Goal: Check status: Check status

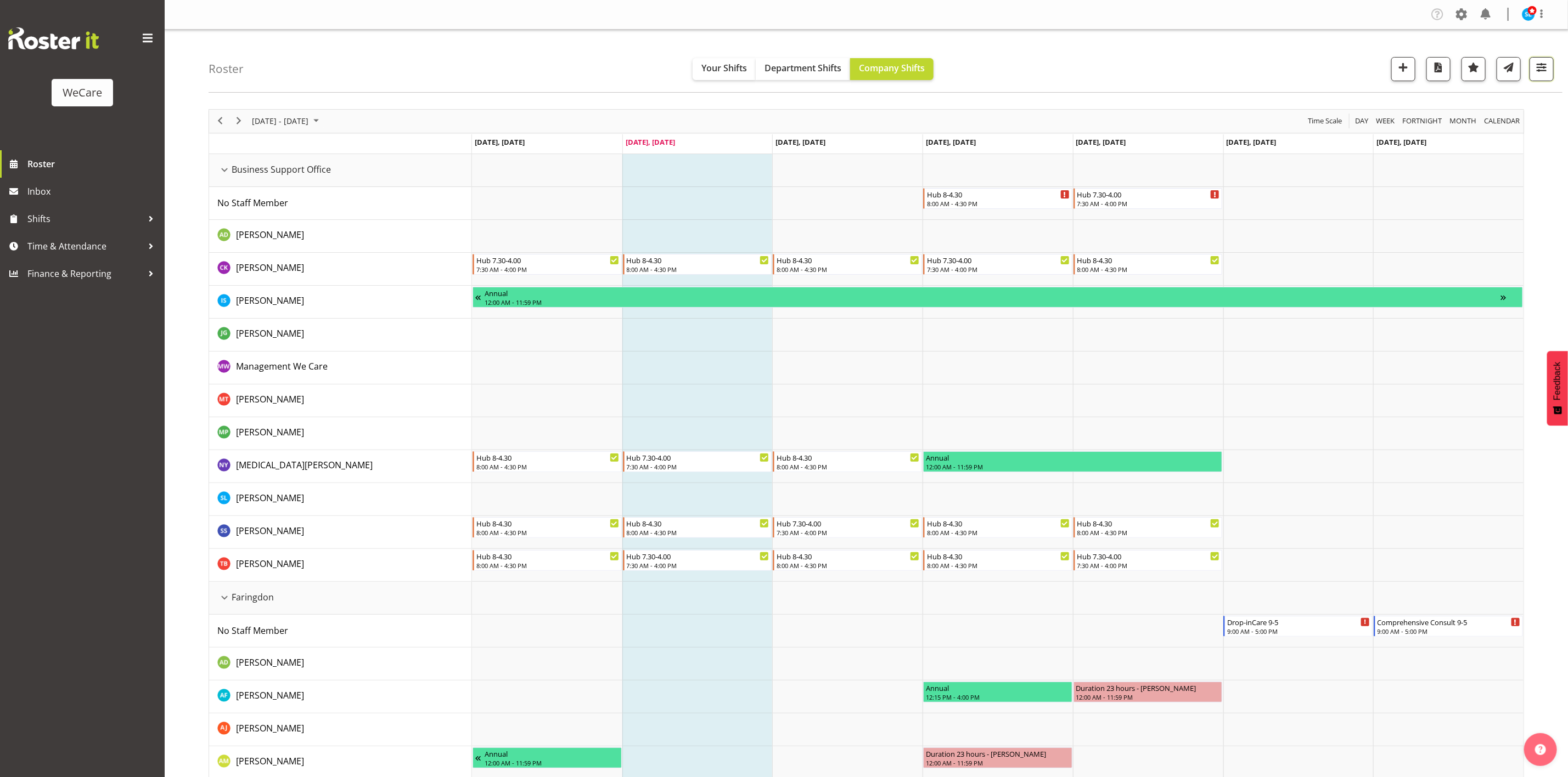
click at [1551, 72] on button "button" at bounding box center [1542, 69] width 24 height 24
click at [1530, 132] on button "All Departments" at bounding box center [1471, 136] width 146 height 24
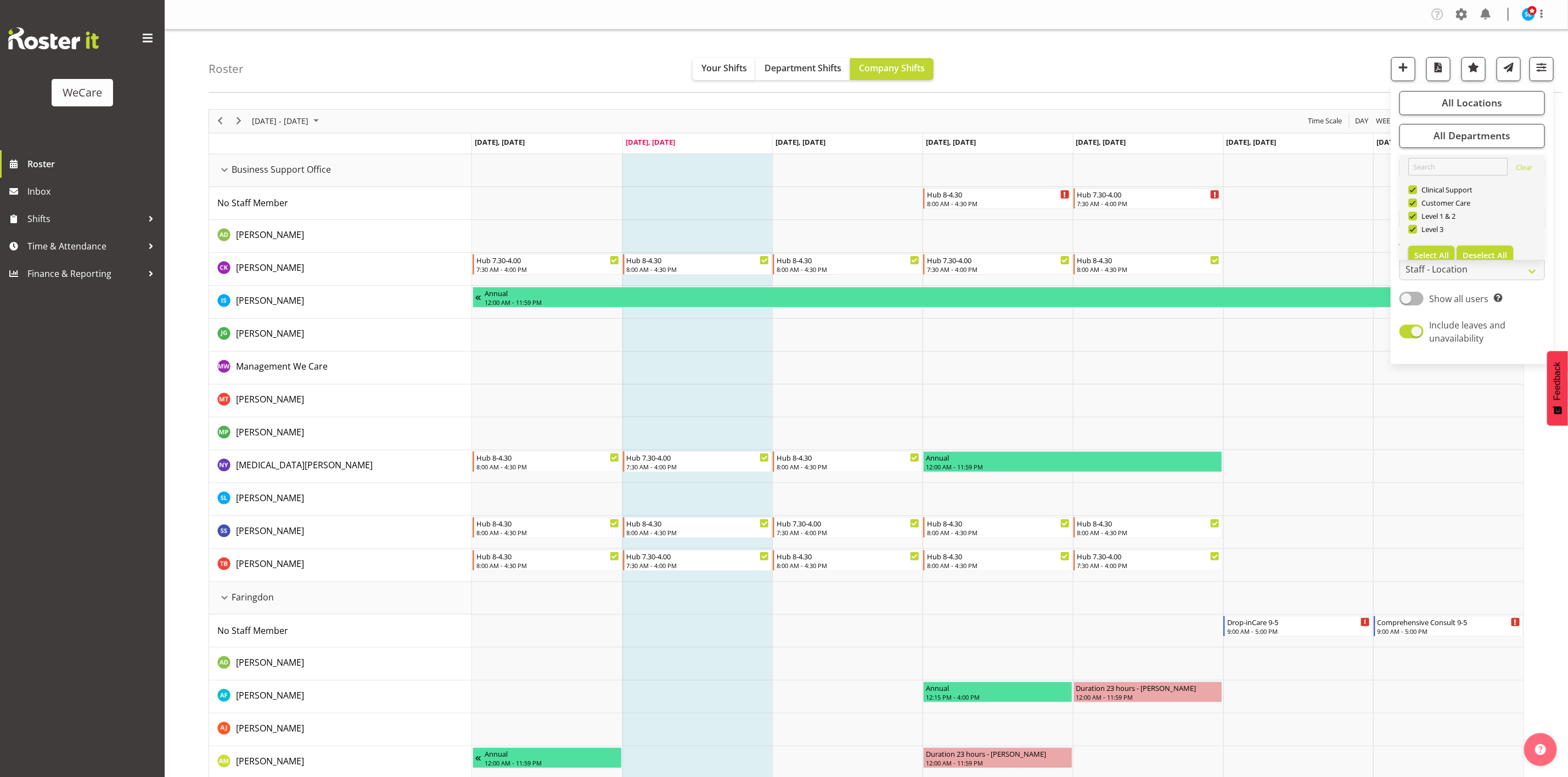
click at [1485, 250] on span "Deselect All" at bounding box center [1484, 255] width 44 height 10
checkbox input "false"
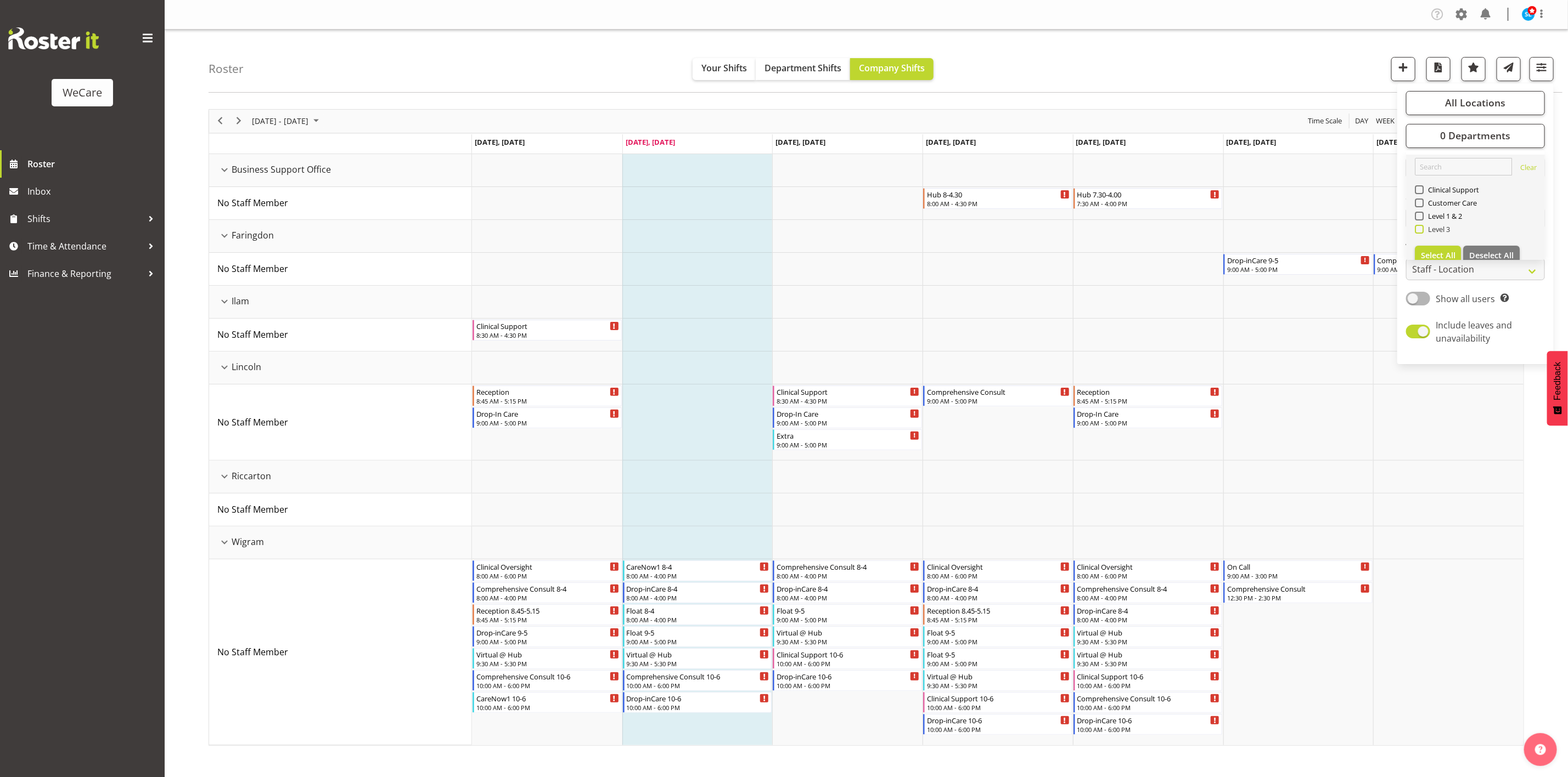
click at [1418, 233] on span at bounding box center [1419, 229] width 9 height 9
click at [1418, 233] on input "Level 3" at bounding box center [1418, 229] width 7 height 7
checkbox input "true"
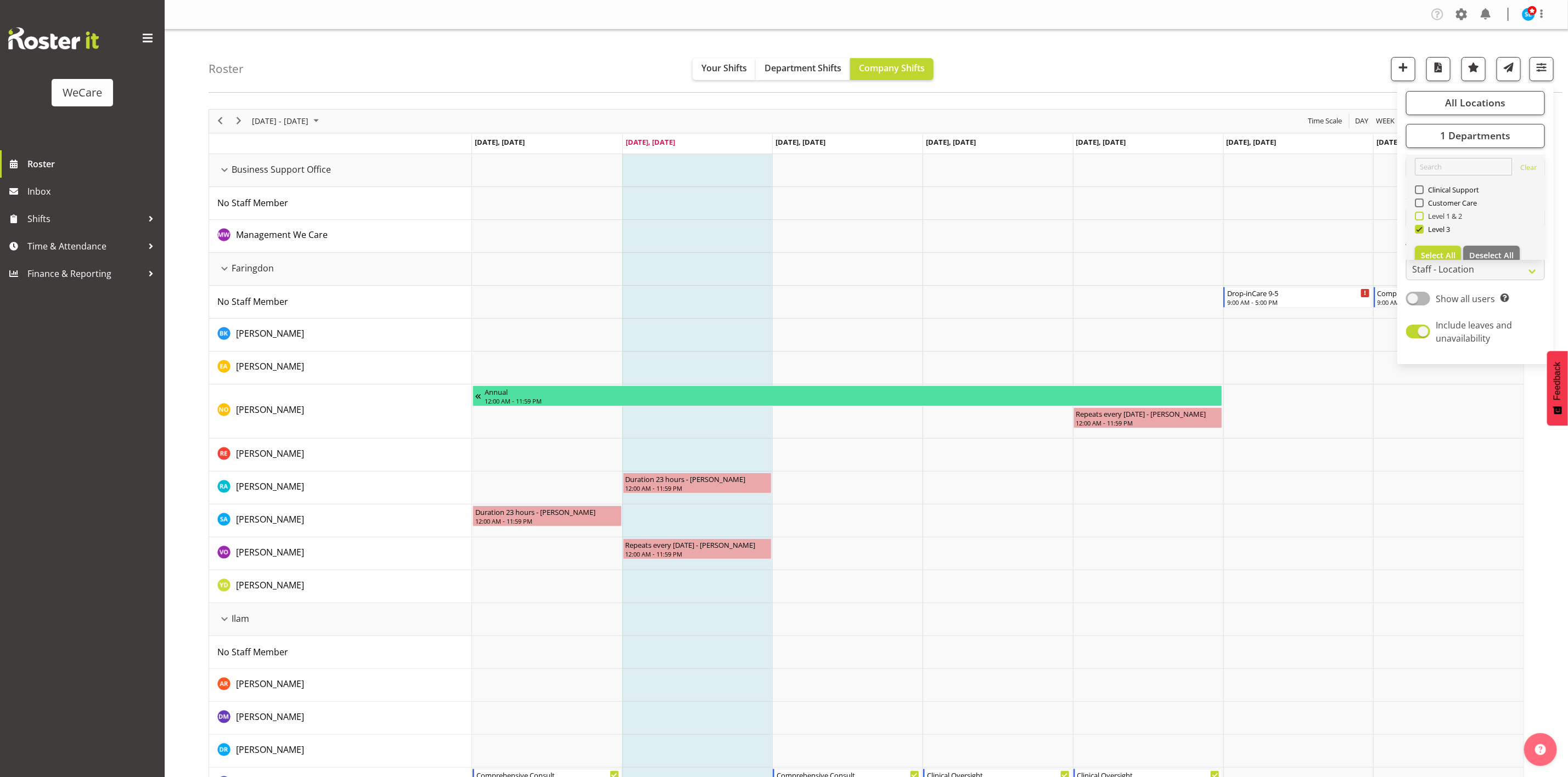
click at [1422, 215] on span at bounding box center [1419, 216] width 9 height 9
click at [1422, 215] on input "Level 1 & 2" at bounding box center [1418, 216] width 7 height 7
checkbox input "true"
click at [1421, 200] on span at bounding box center [1419, 203] width 9 height 9
click at [1421, 200] on input "Customer Care" at bounding box center [1418, 203] width 7 height 7
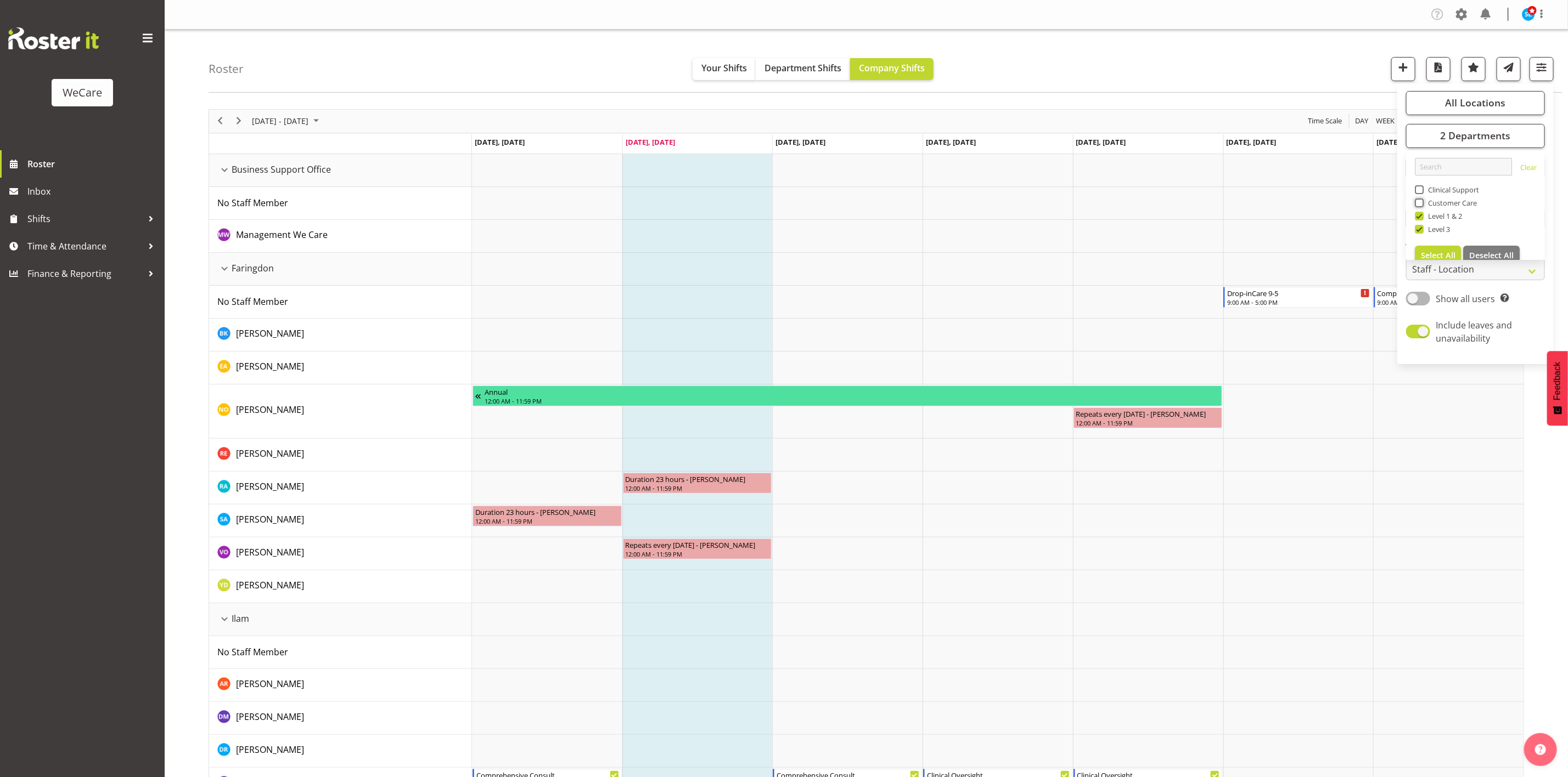
checkbox input "true"
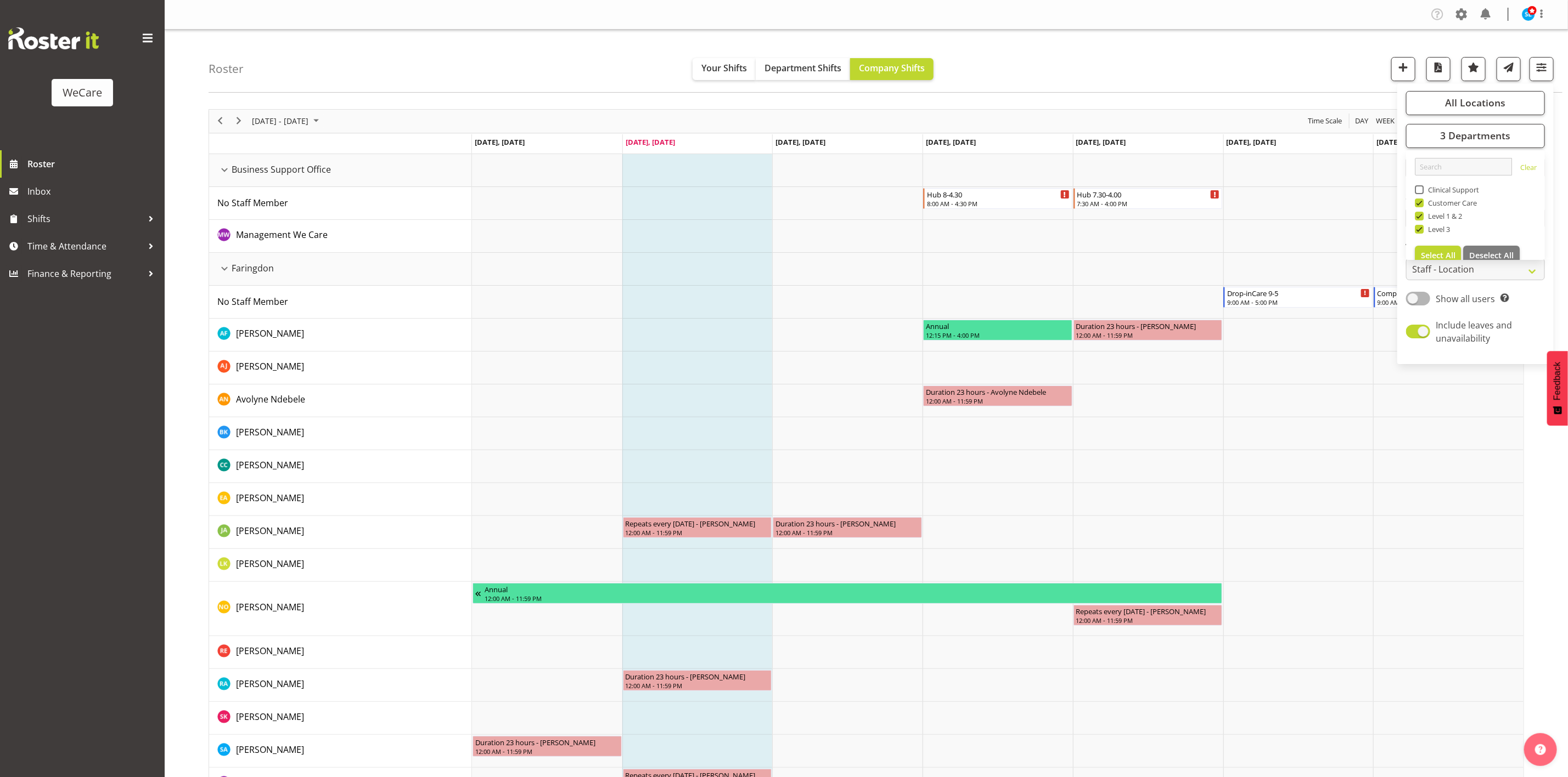
click at [1416, 187] on span at bounding box center [1419, 190] width 9 height 9
click at [1416, 187] on input "Clinical Support" at bounding box center [1418, 189] width 7 height 7
checkbox input "true"
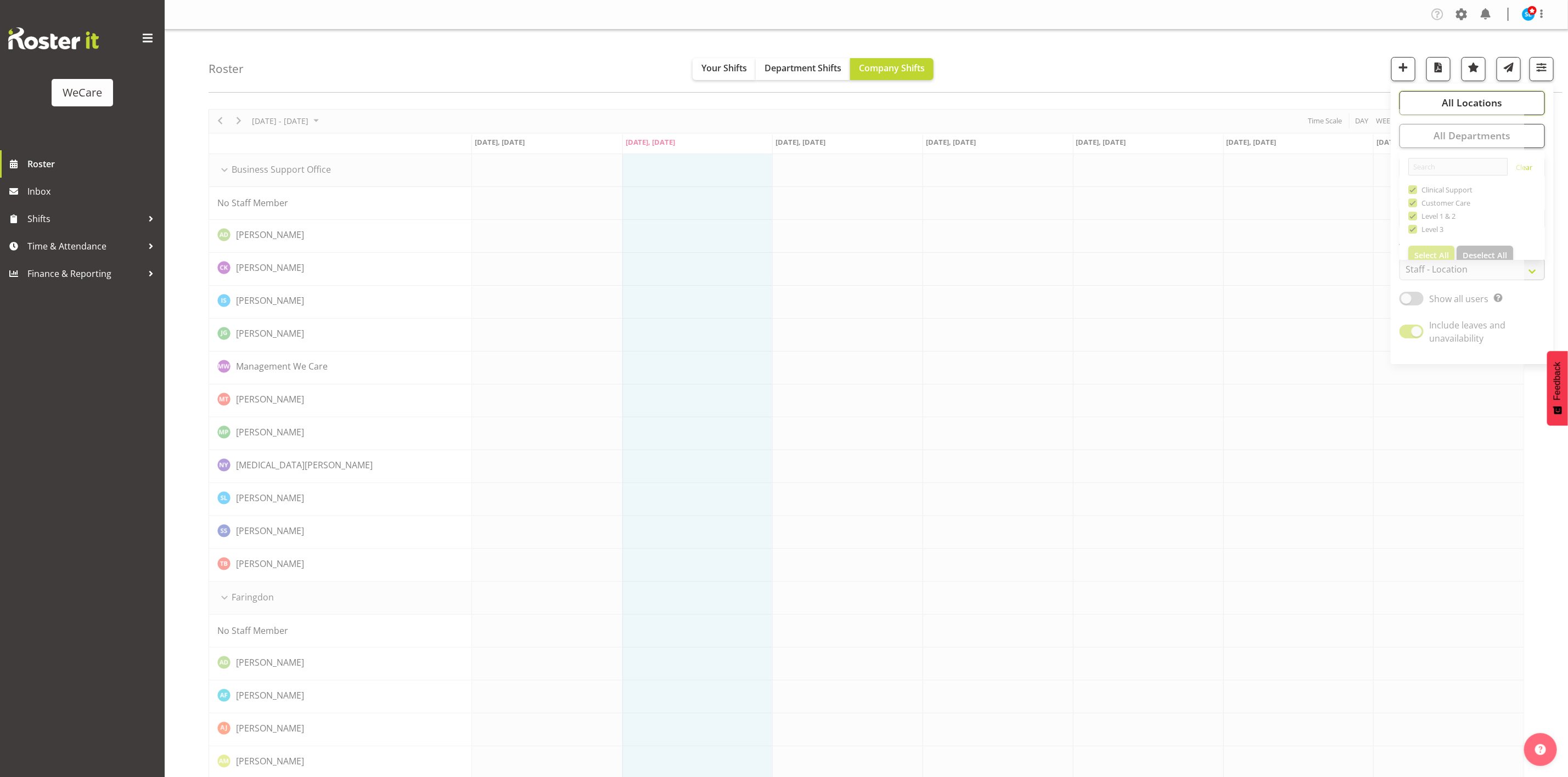
click at [1451, 105] on span "All Locations" at bounding box center [1471, 102] width 60 height 13
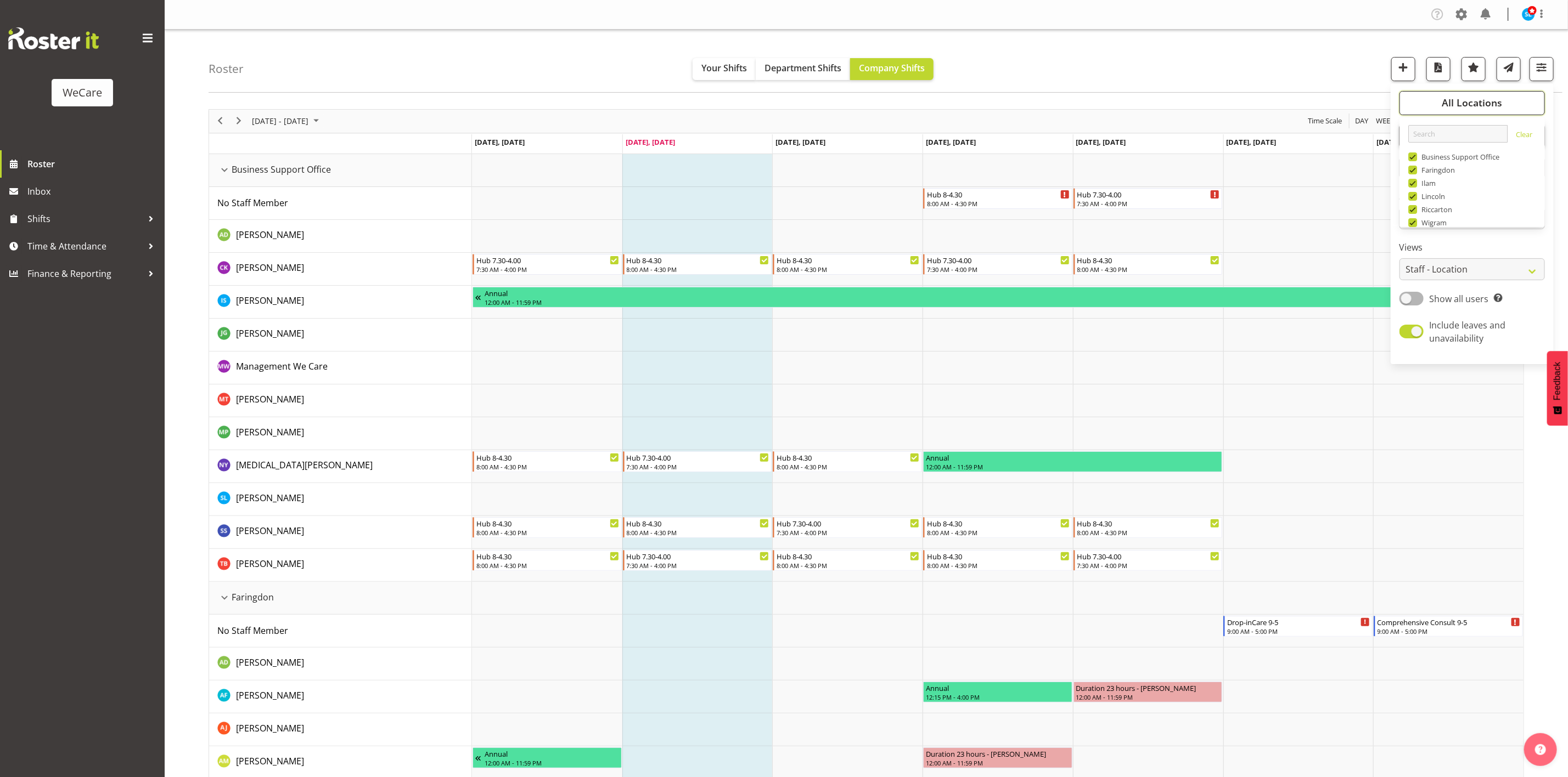
click at [1435, 103] on button "All Locations" at bounding box center [1471, 104] width 146 height 24
click at [1436, 106] on button "All Locations" at bounding box center [1471, 104] width 146 height 24
click at [0, 0] on div "Timeline Week of August 26, 2025" at bounding box center [0, 0] width 0 height 0
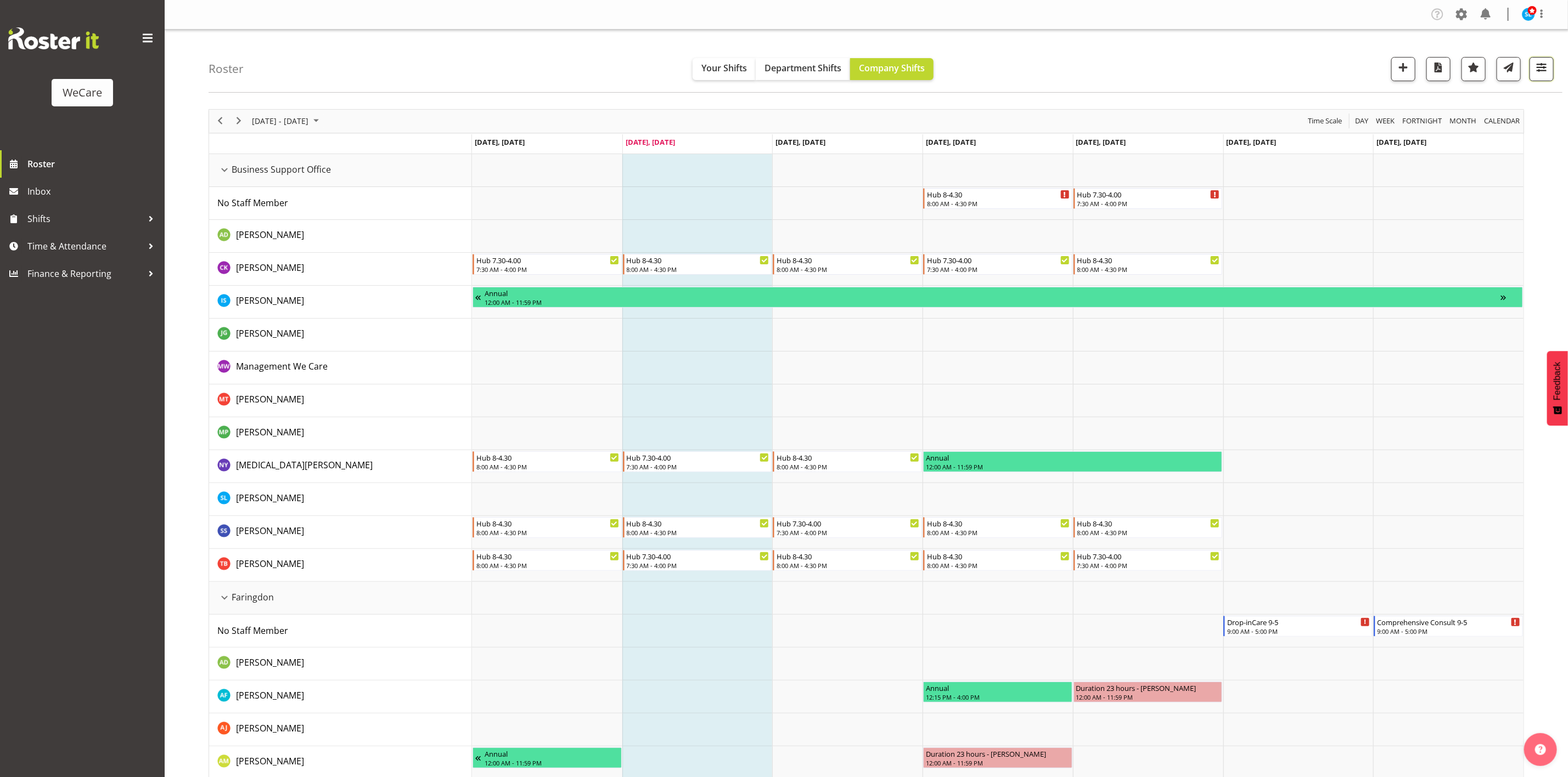
click at [1535, 73] on span "button" at bounding box center [1541, 67] width 14 height 14
click at [1504, 140] on span "All Departments" at bounding box center [1471, 135] width 77 height 13
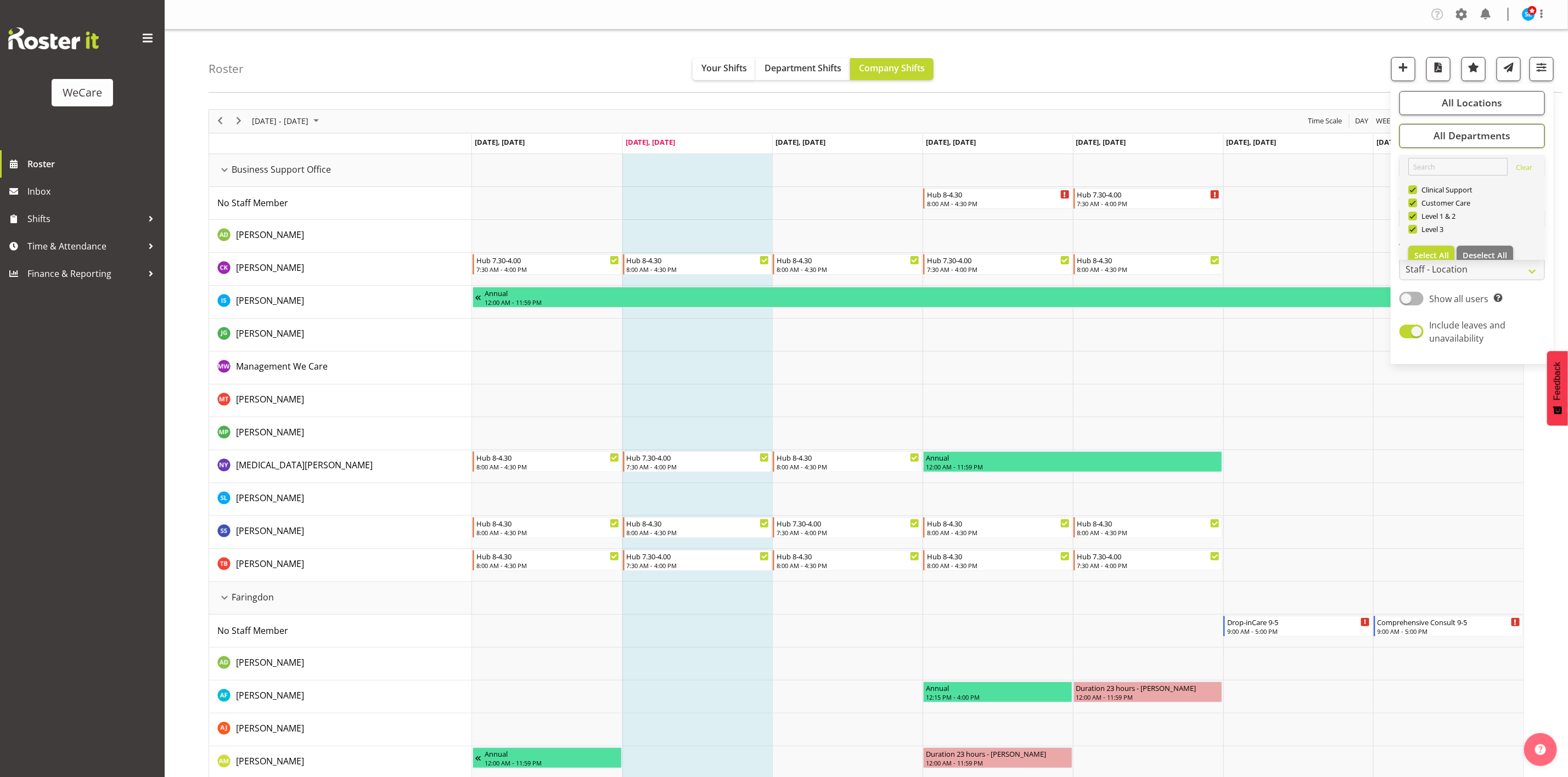
scroll to position [55, 0]
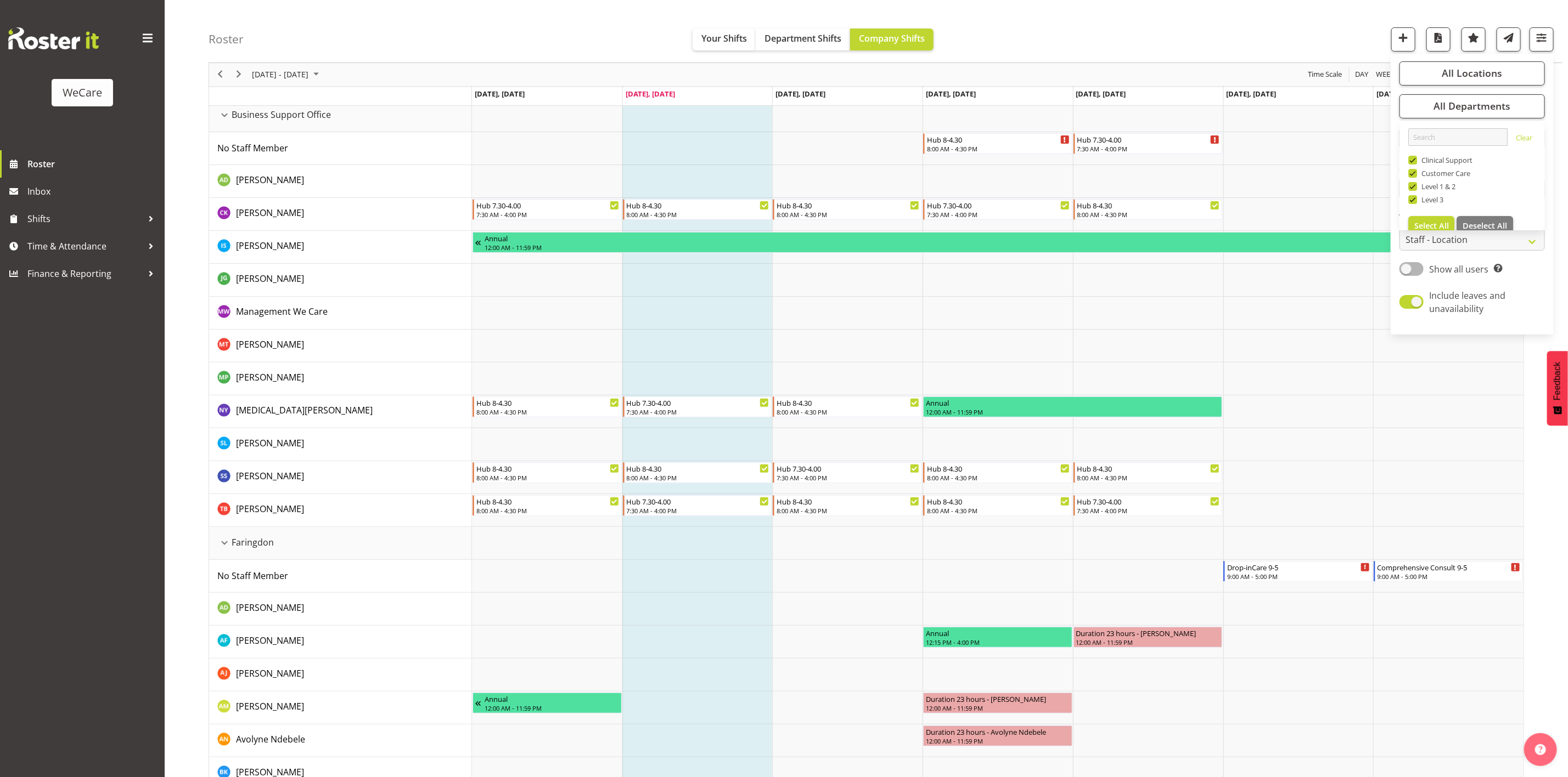
click at [1294, 17] on div "Roster Your Shifts Department Shifts Company Shifts All Locations Clear Busines…" at bounding box center [885, 31] width 1354 height 63
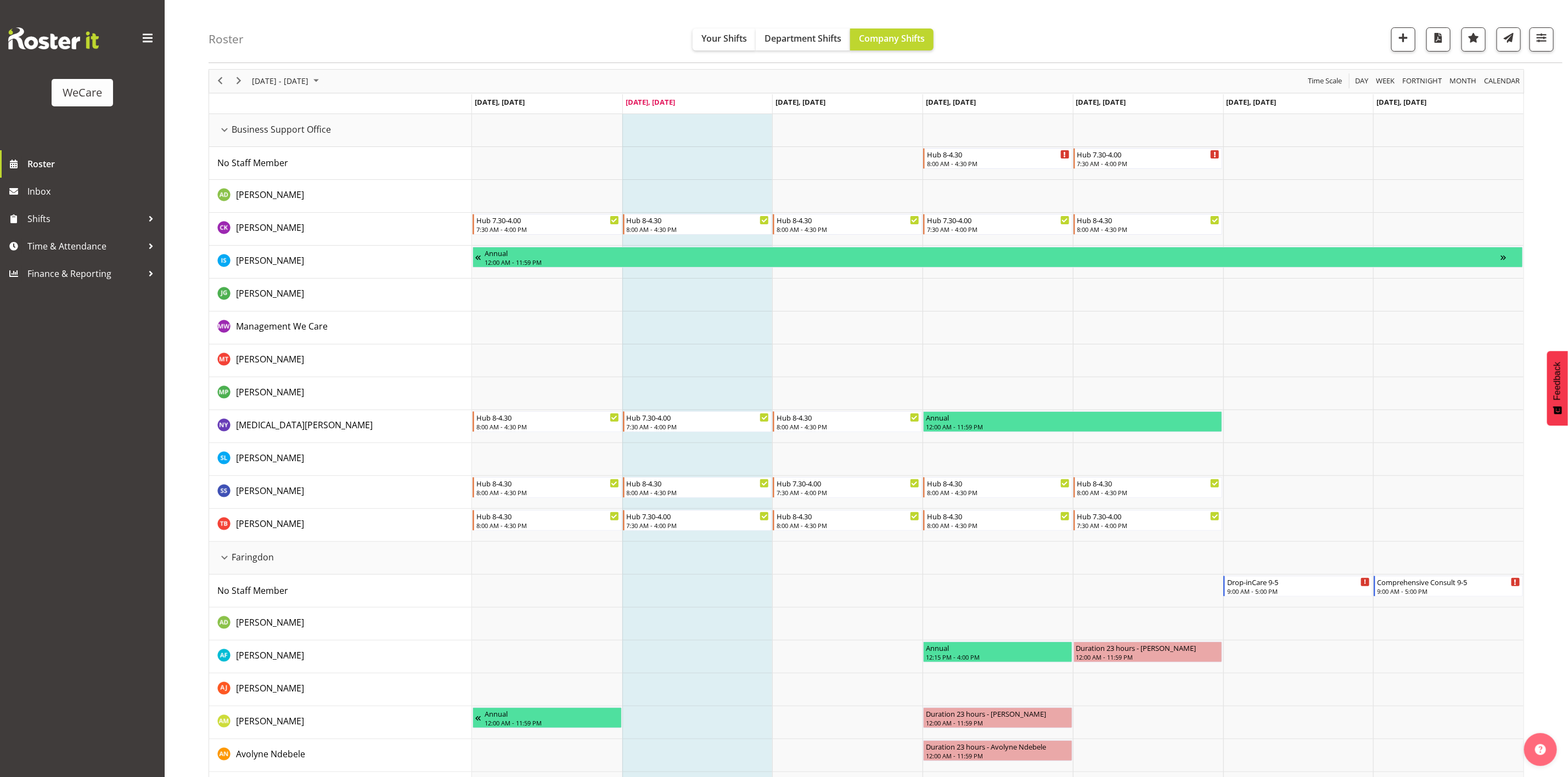
scroll to position [0, 0]
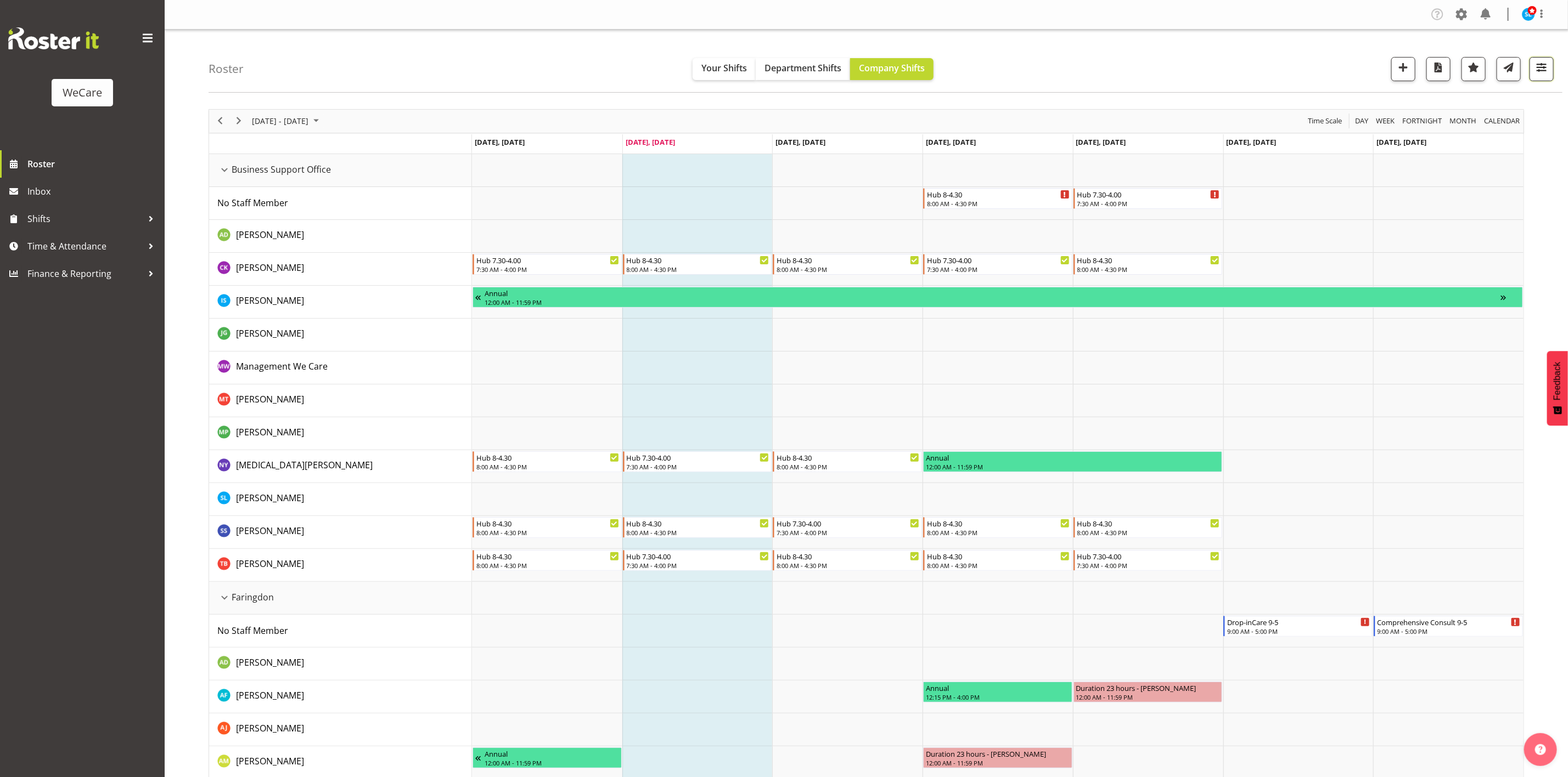
click at [1551, 71] on button "button" at bounding box center [1542, 69] width 24 height 24
click at [1517, 134] on button "All Departments" at bounding box center [1471, 136] width 146 height 24
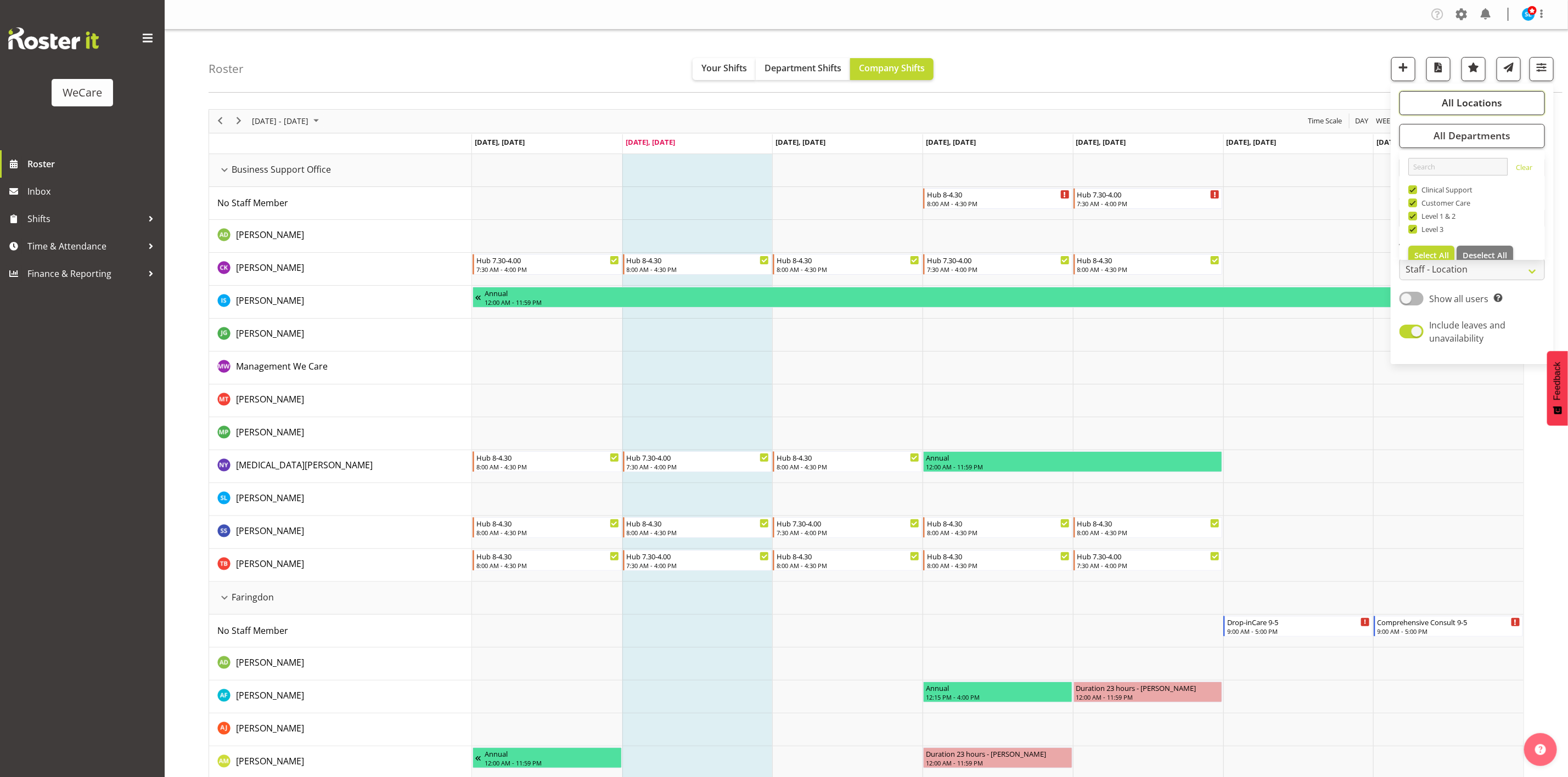
click at [1465, 104] on span "All Locations" at bounding box center [1471, 102] width 60 height 13
click at [1490, 206] on span "Deselect All" at bounding box center [1484, 209] width 44 height 10
checkbox input "false"
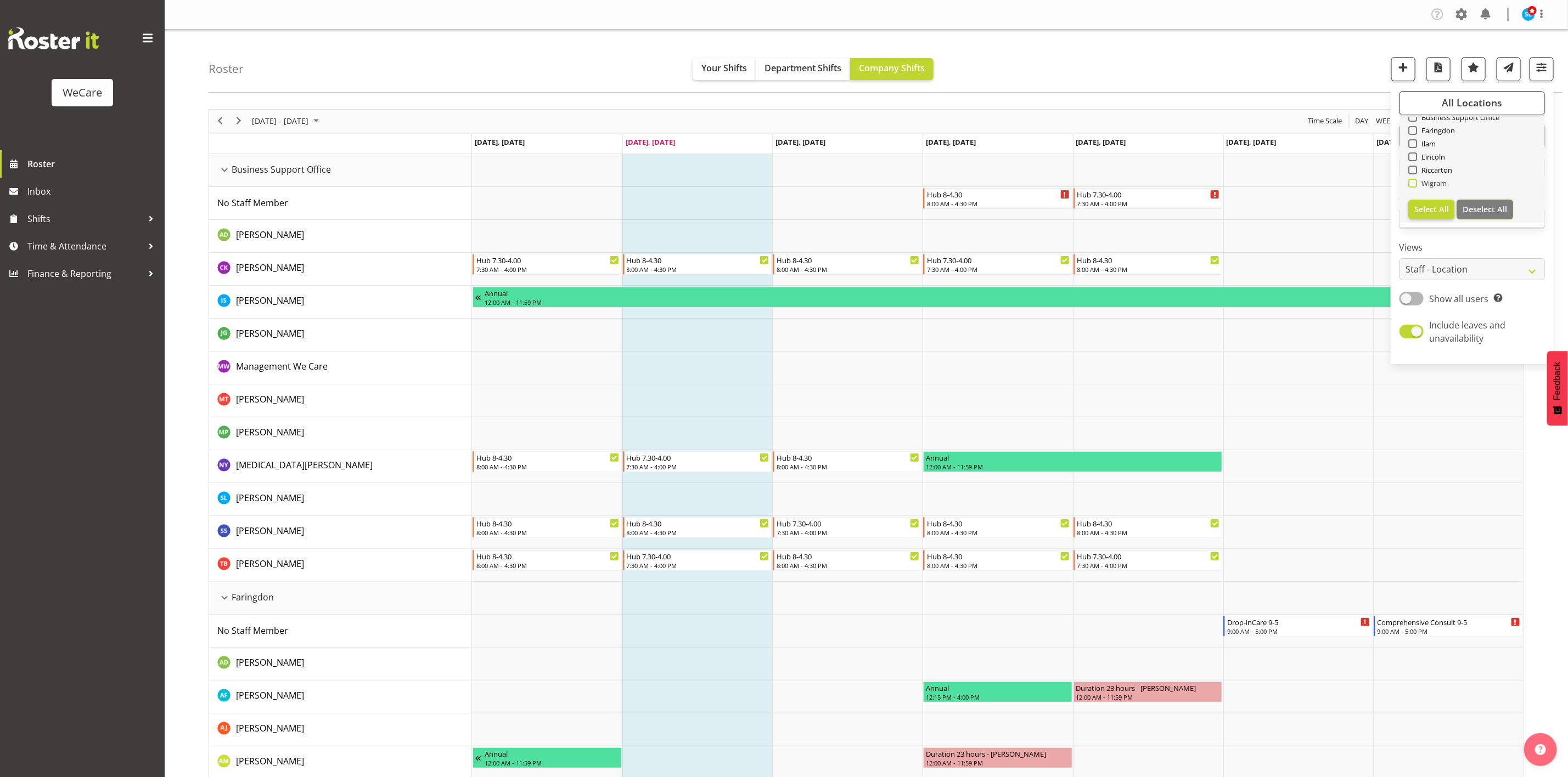
checkbox input "false"
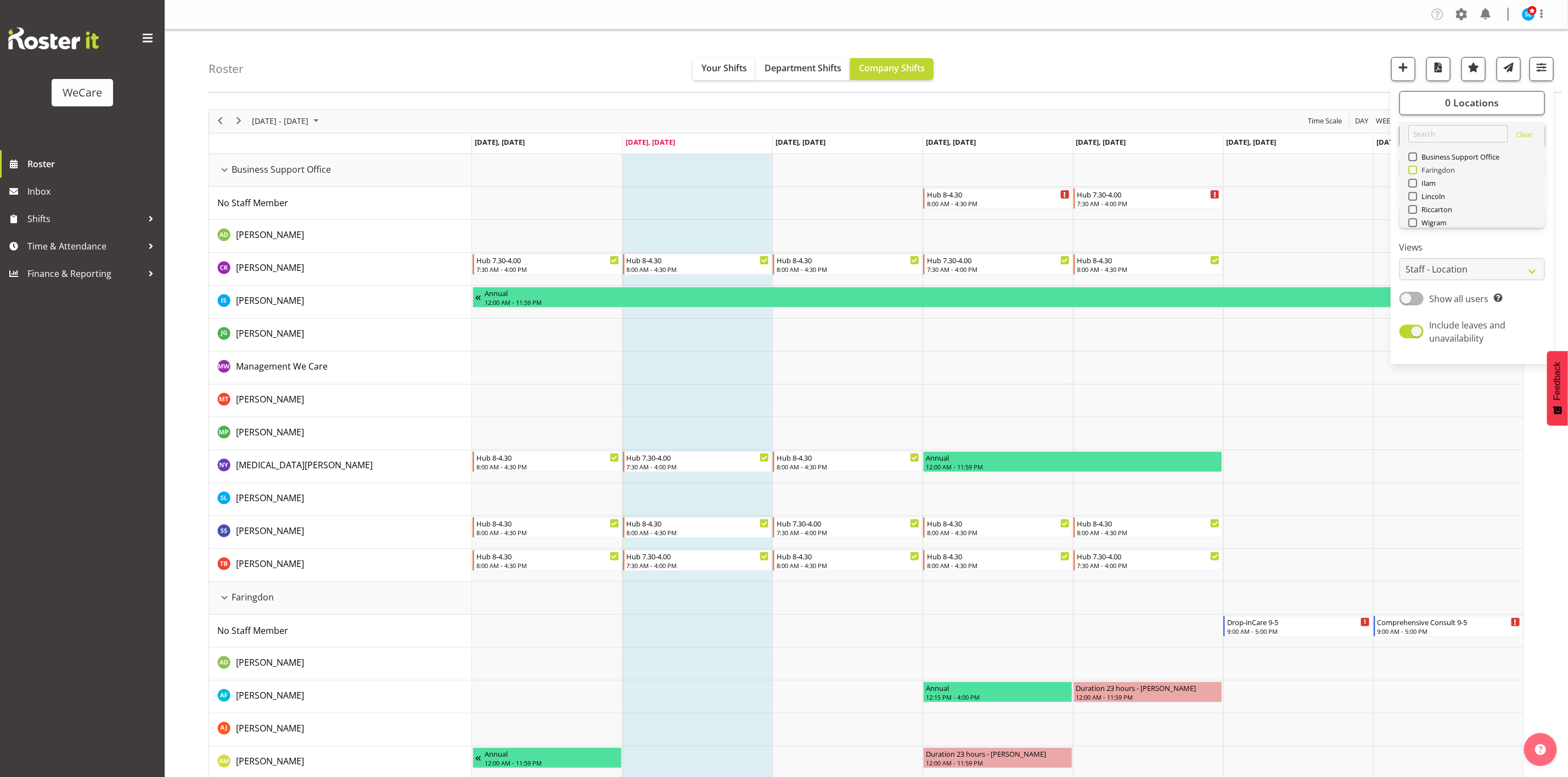
click at [1411, 168] on span at bounding box center [1412, 170] width 9 height 9
click at [1411, 168] on input "Faringdon" at bounding box center [1411, 170] width 7 height 7
checkbox input "true"
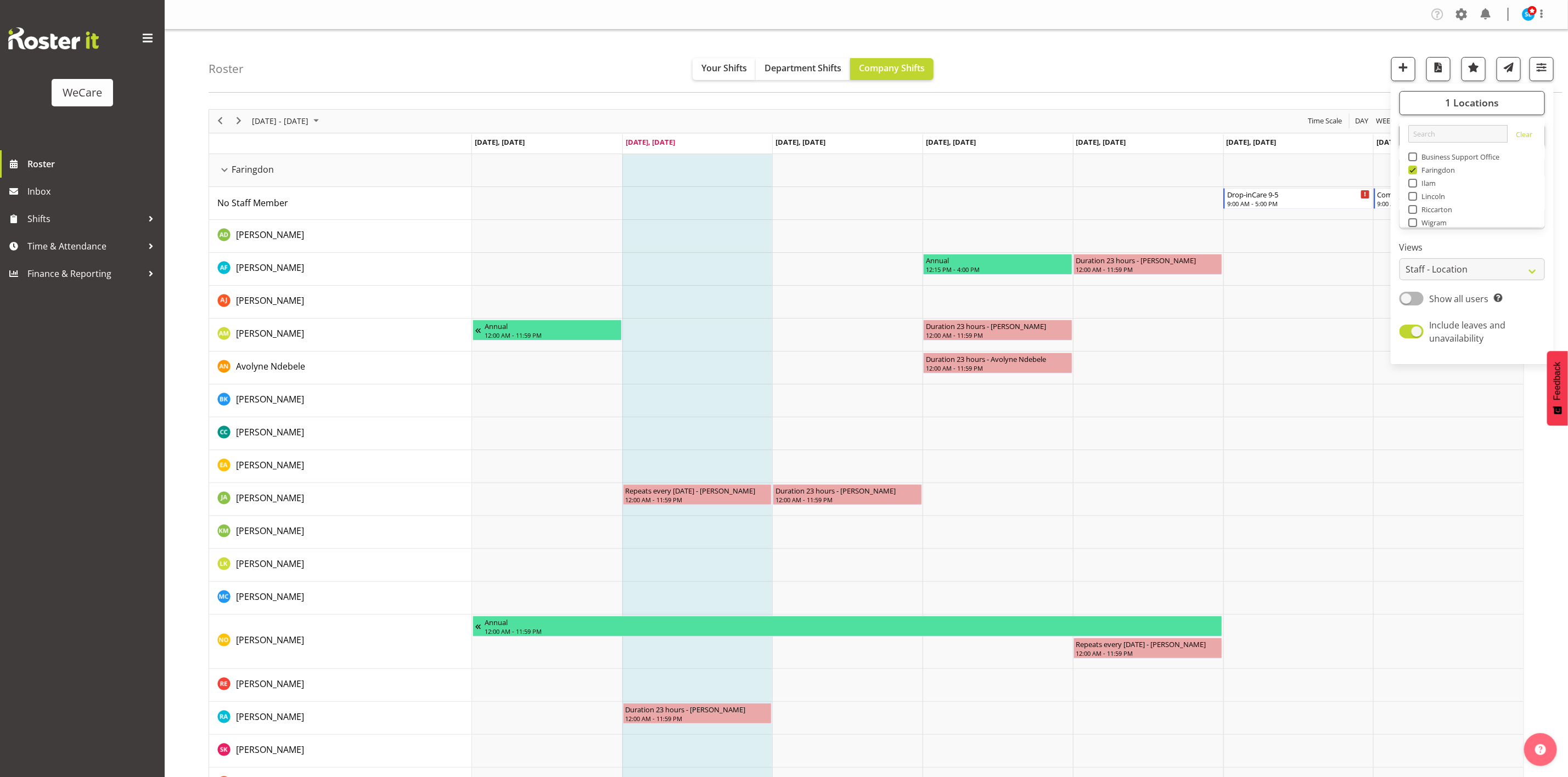
click at [1142, 42] on div "Roster Your Shifts Department Shifts Company Shifts 1 Locations Clear Business …" at bounding box center [885, 61] width 1354 height 63
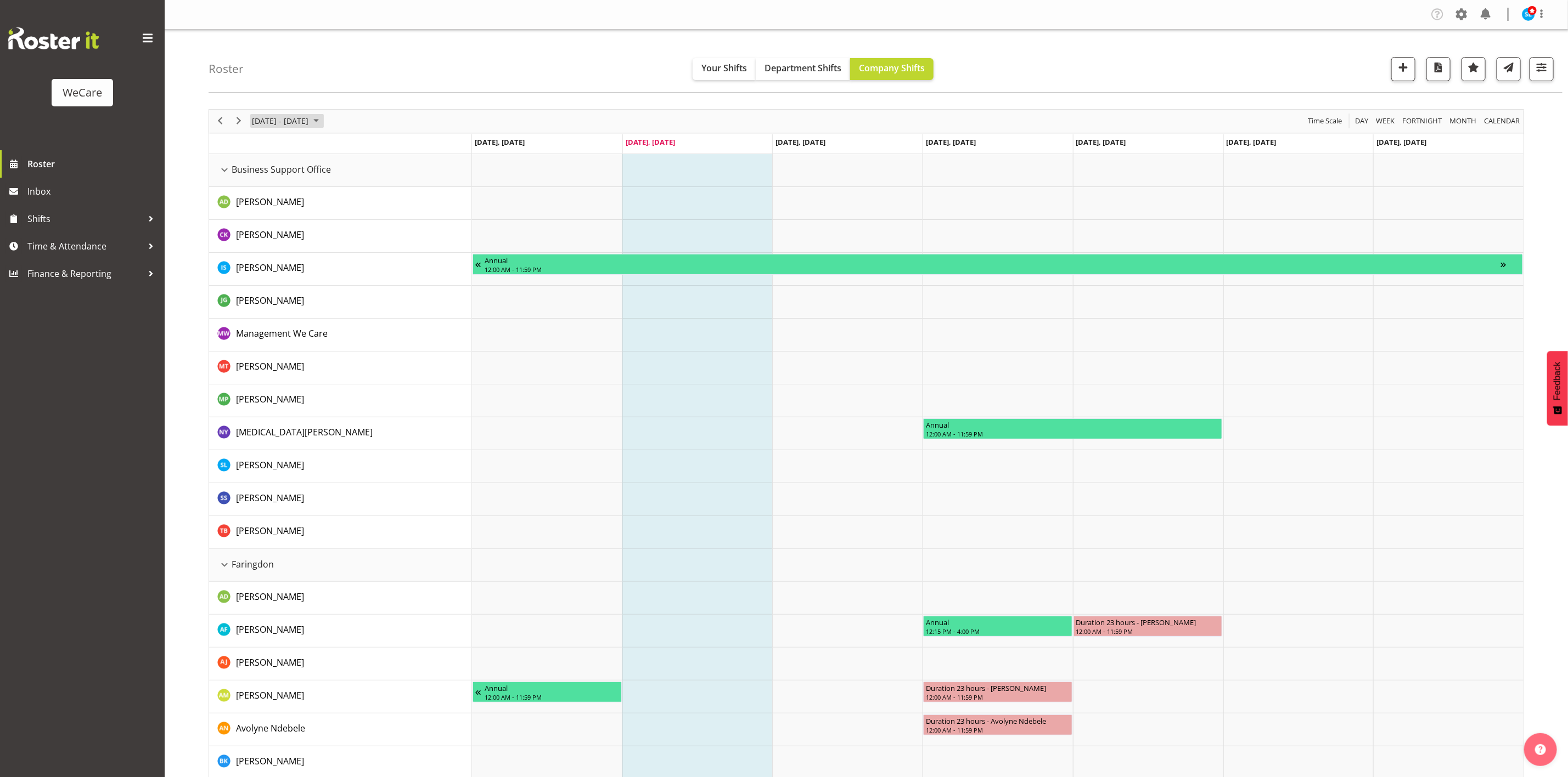
click at [279, 120] on span "[DATE] - [DATE]" at bounding box center [280, 121] width 58 height 14
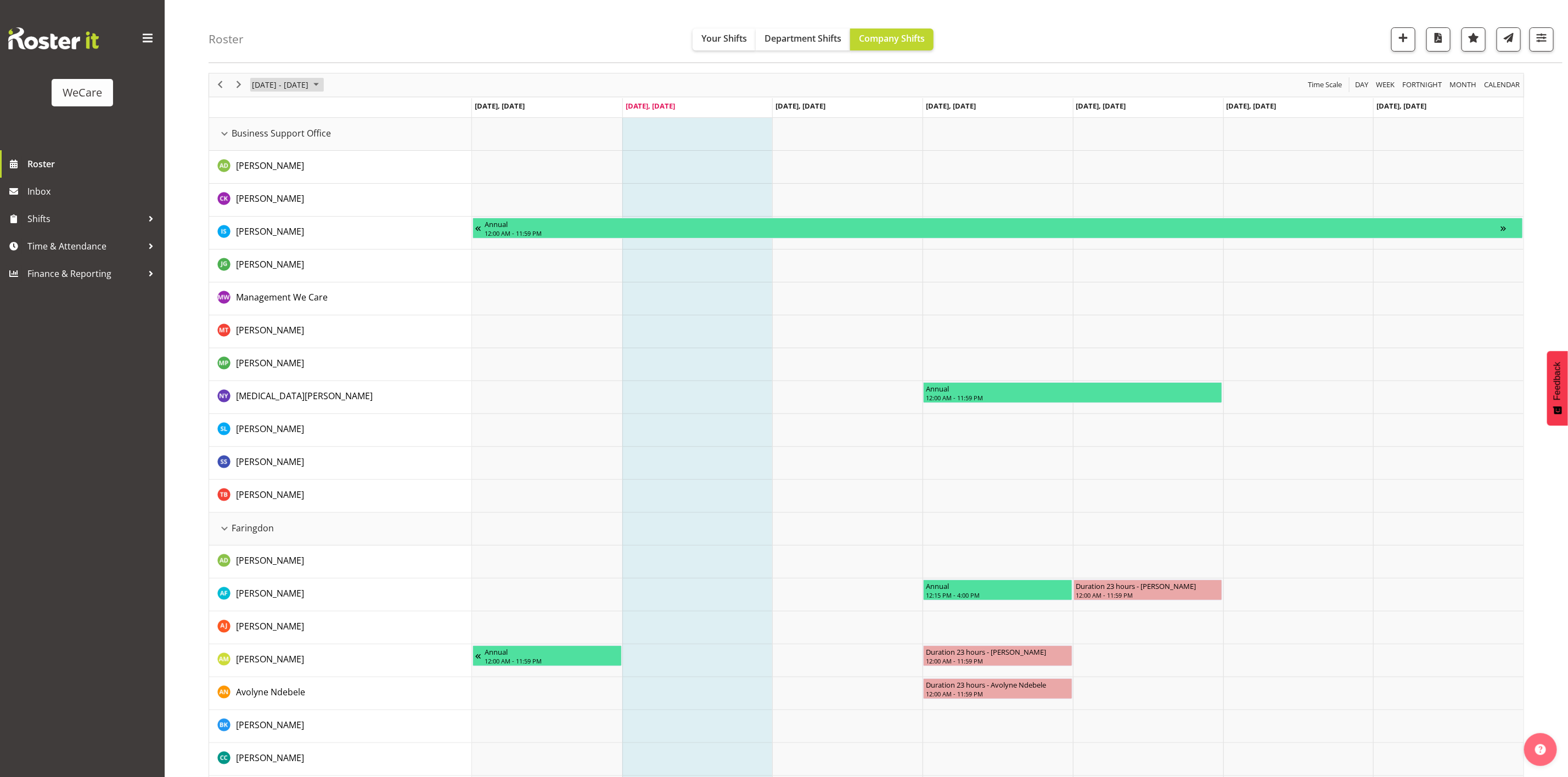
scroll to position [55, 0]
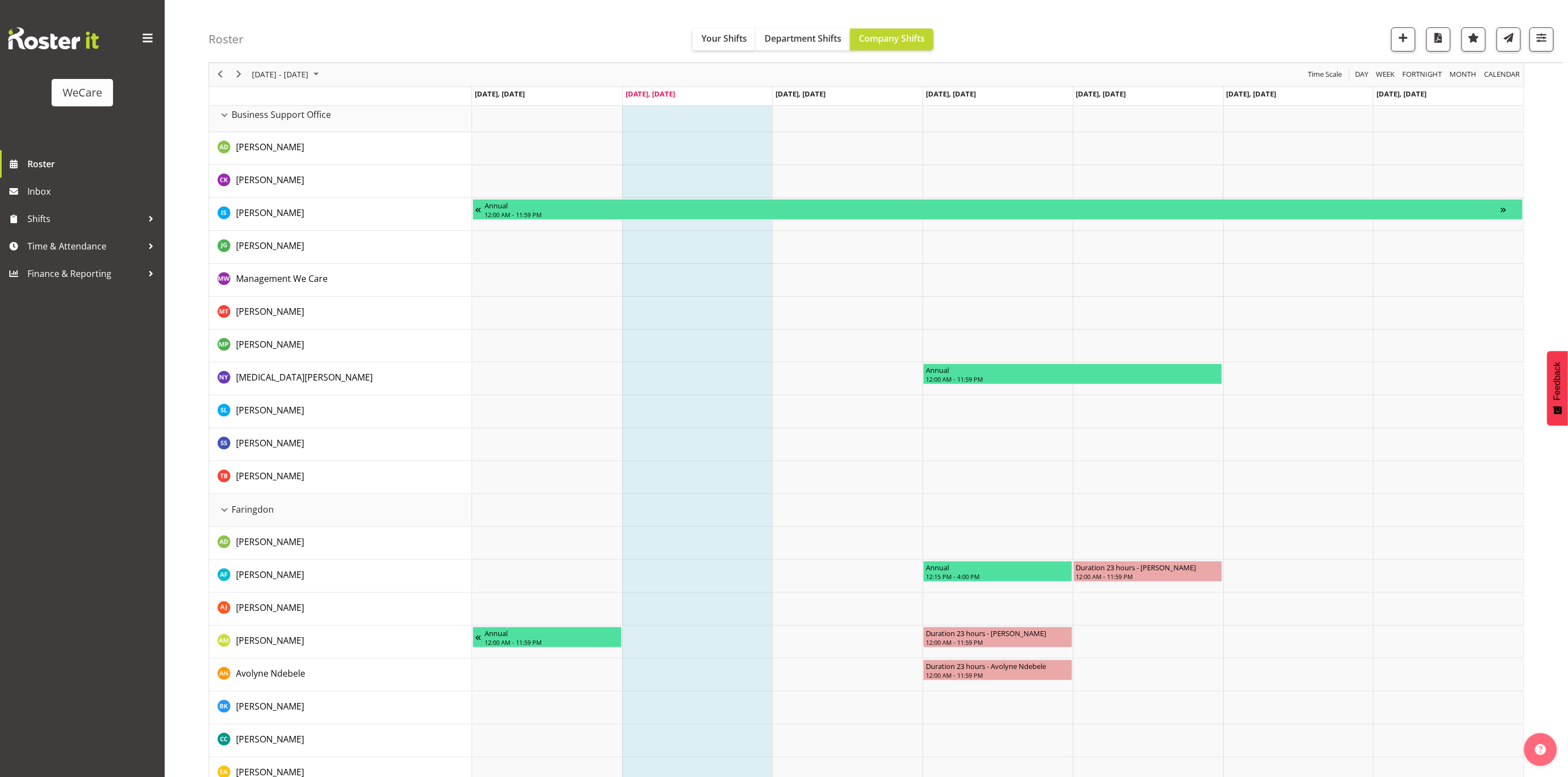
click at [275, 61] on div "Roster Your Shifts Department Shifts Company Shifts 1 Locations Clear Business …" at bounding box center [885, 31] width 1354 height 63
click at [274, 76] on span "[DATE] - [DATE]" at bounding box center [280, 75] width 58 height 14
click at [363, 101] on span "next month" at bounding box center [367, 102] width 19 height 20
click at [262, 155] on span "8" at bounding box center [263, 159] width 17 height 17
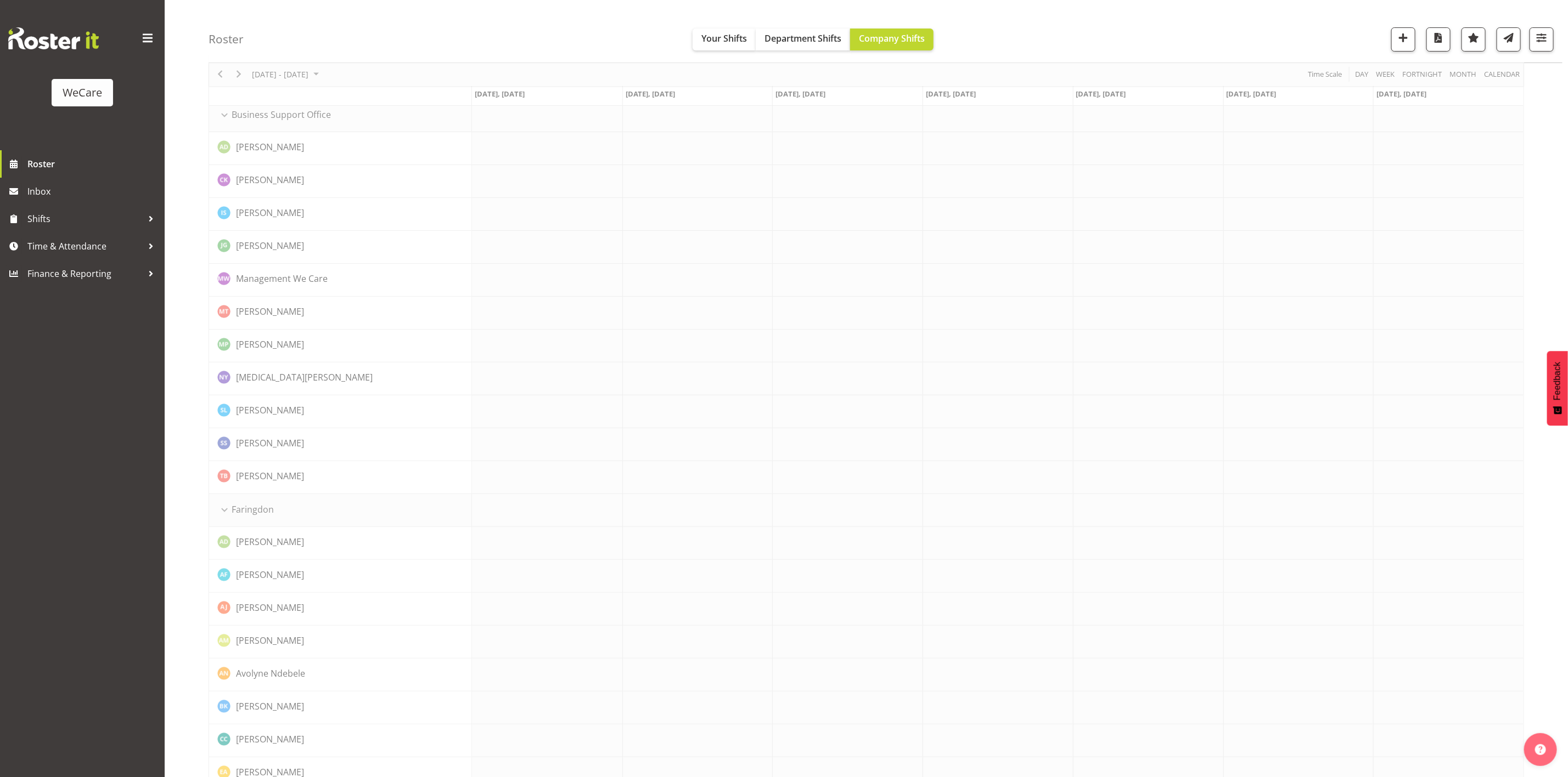
scroll to position [0, 0]
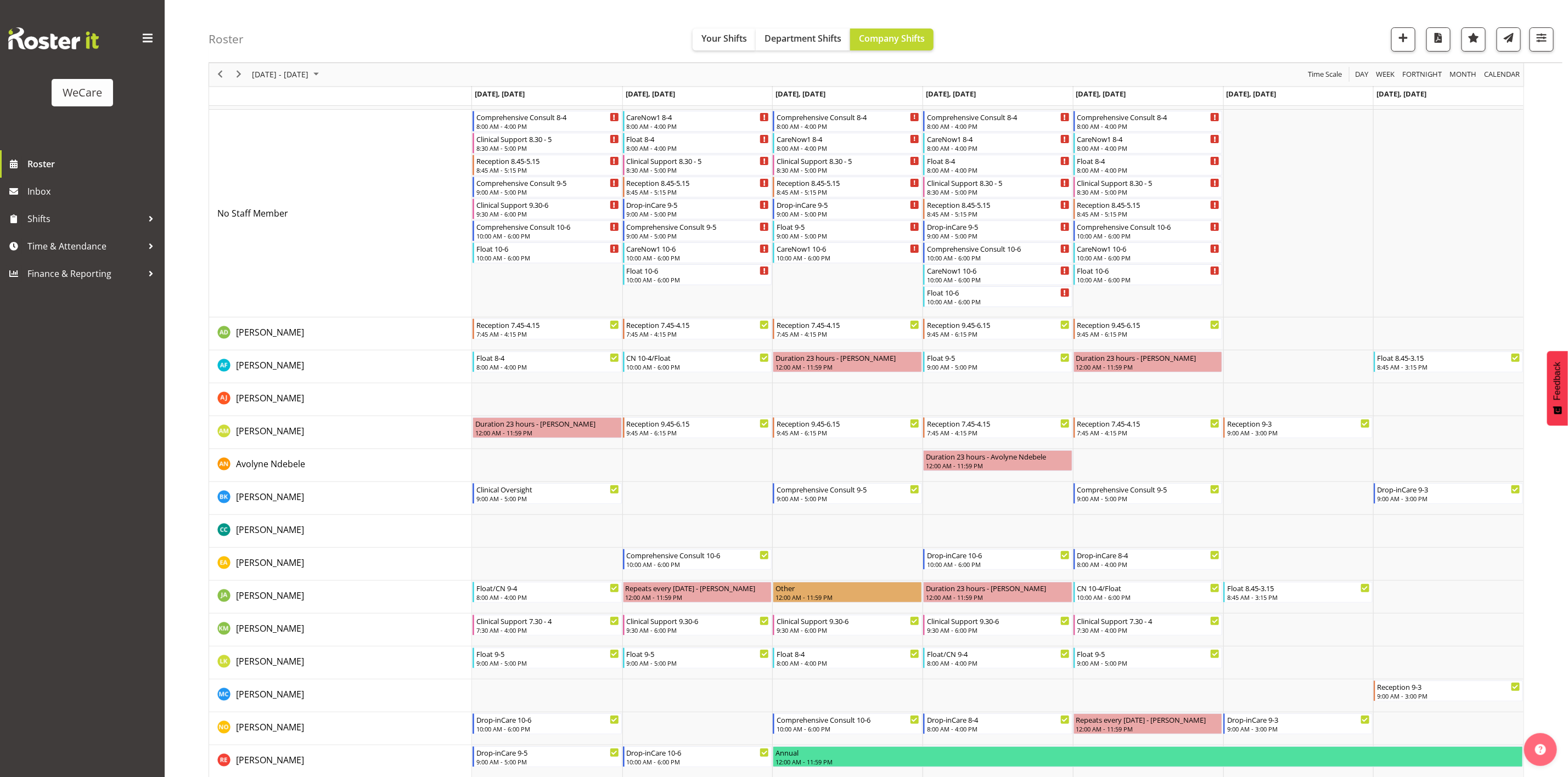
scroll to position [132, 0]
